Goal: Task Accomplishment & Management: Complete application form

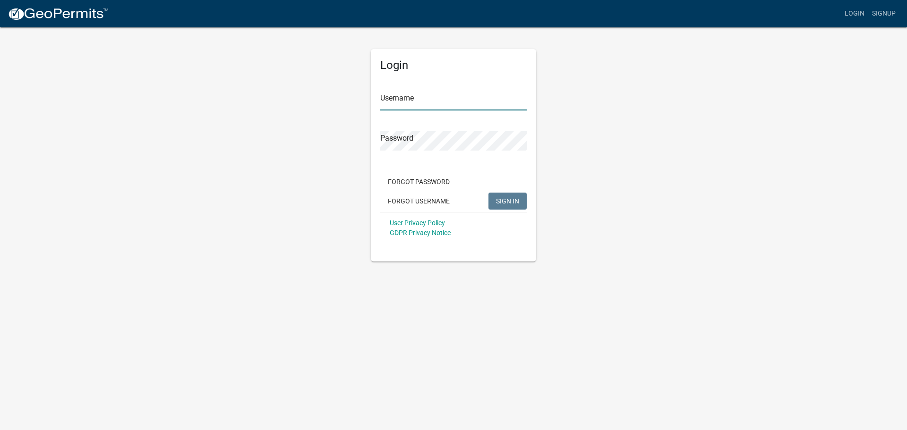
type input "[PERSON_NAME].[PERSON_NAME]"
click at [458, 97] on input "[PERSON_NAME].[PERSON_NAME]" at bounding box center [453, 100] width 146 height 19
click at [500, 197] on span "SIGN IN" at bounding box center [507, 201] width 23 height 8
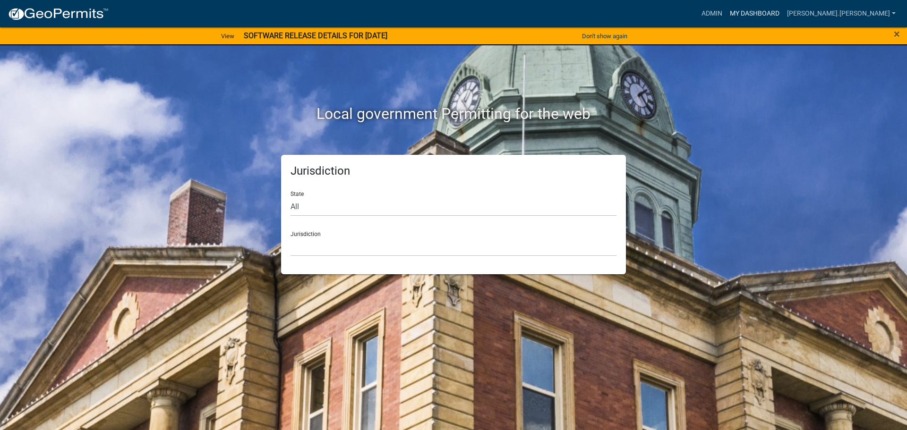
click at [783, 14] on link "My Dashboard" at bounding box center [754, 14] width 57 height 18
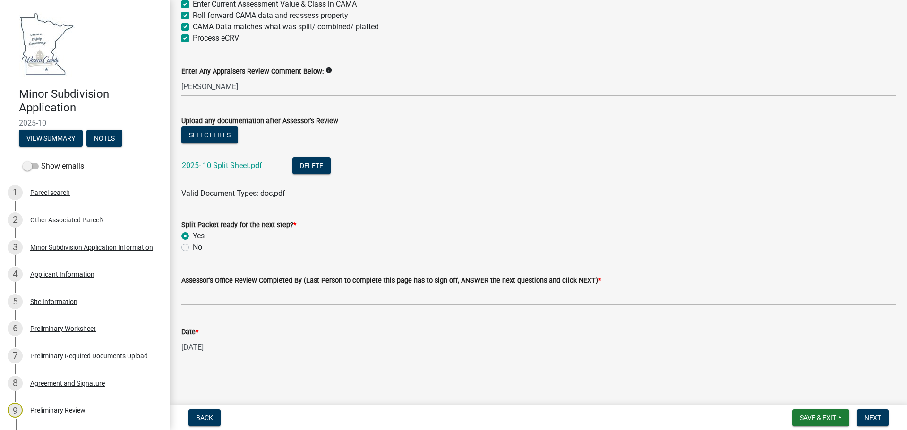
scroll to position [245, 0]
click at [867, 415] on span "Next" at bounding box center [872, 418] width 17 height 8
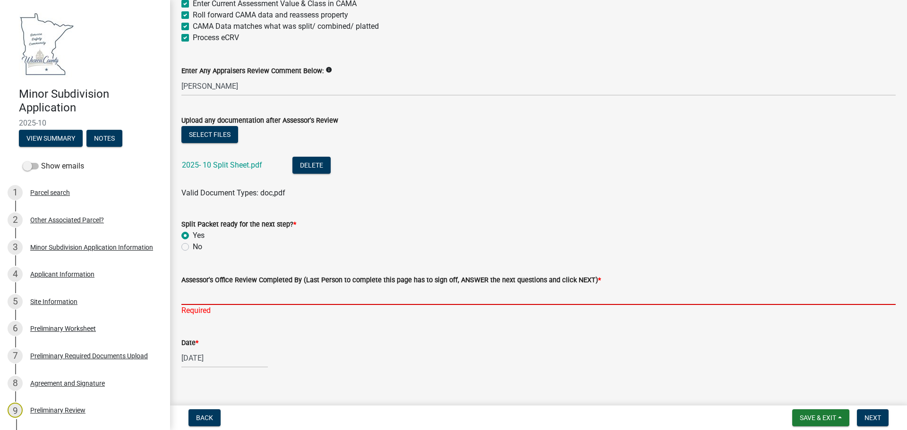
click at [248, 295] on input "Assessor's Office Review Completed By (Last Person to complete this page has to…" at bounding box center [538, 295] width 714 height 19
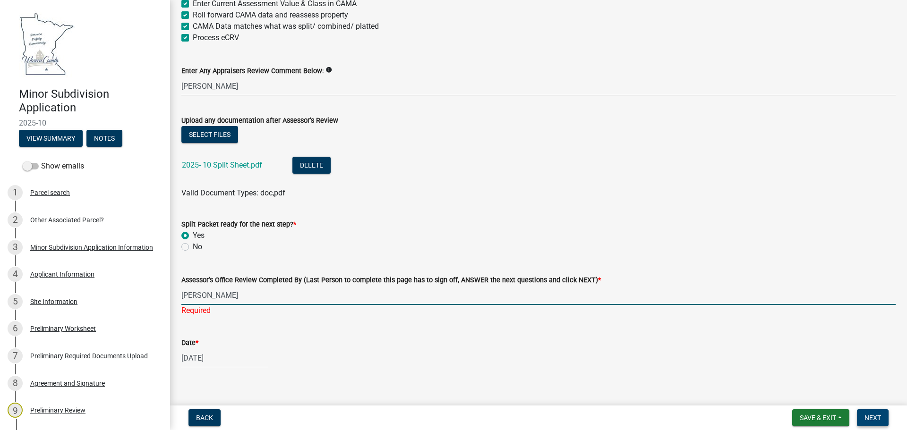
type input "[PERSON_NAME]"
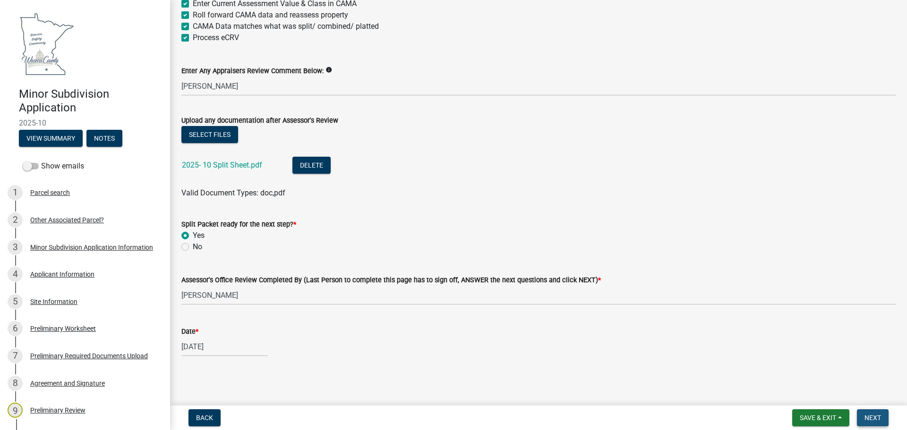
click at [874, 416] on span "Next" at bounding box center [872, 418] width 17 height 8
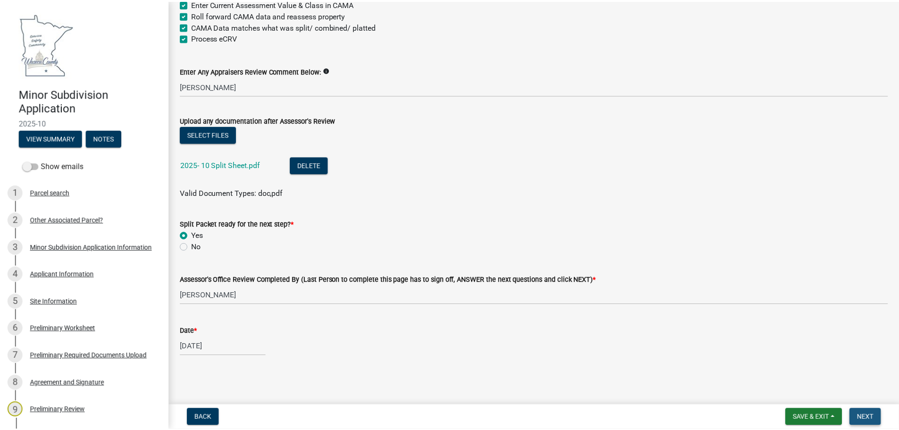
scroll to position [0, 0]
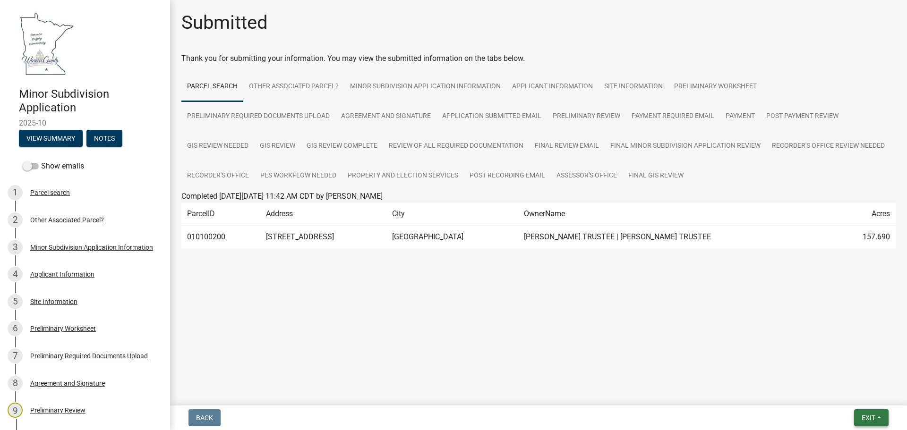
click at [879, 417] on button "Exit" at bounding box center [871, 417] width 34 height 17
click at [832, 393] on button "Save & Exit" at bounding box center [851, 393] width 76 height 23
